Goal: Task Accomplishment & Management: Complete application form

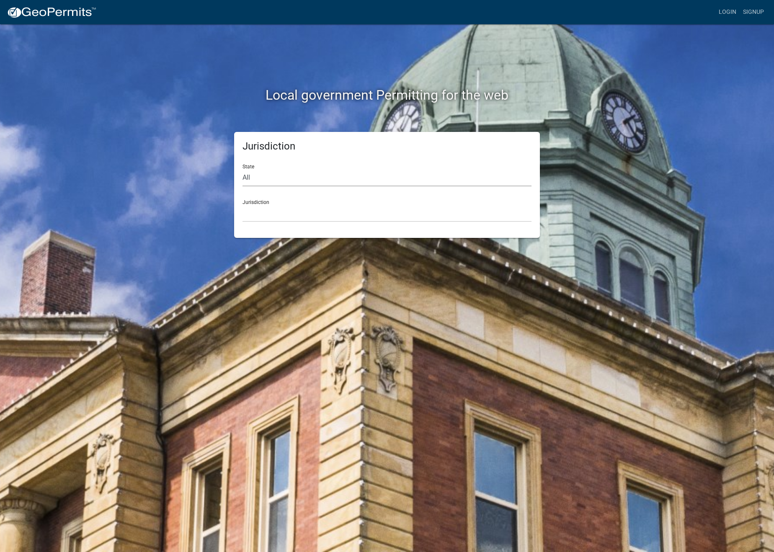
click at [391, 173] on select "All [US_STATE] [US_STATE] [US_STATE] [US_STATE] [US_STATE] [US_STATE] [US_STATE…" at bounding box center [386, 177] width 289 height 17
select select "[US_STATE]"
click at [242, 169] on select "All [US_STATE] [US_STATE] [US_STATE] [US_STATE] [US_STATE] [US_STATE] [US_STATE…" at bounding box center [386, 177] width 289 height 17
click at [329, 212] on select "[GEOGRAPHIC_DATA], [US_STATE] [GEOGRAPHIC_DATA], [US_STATE] [GEOGRAPHIC_DATA], …" at bounding box center [386, 213] width 289 height 17
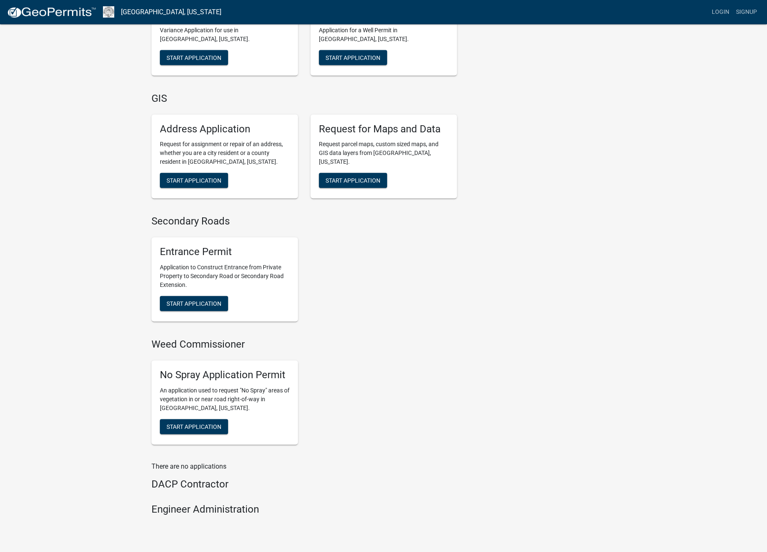
scroll to position [1289, 0]
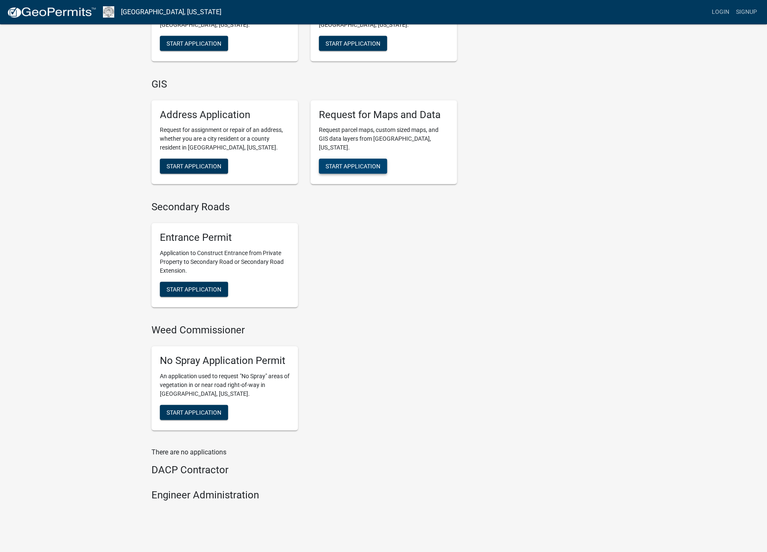
click at [371, 159] on button "Start Application" at bounding box center [353, 166] width 68 height 15
